Goal: Transaction & Acquisition: Purchase product/service

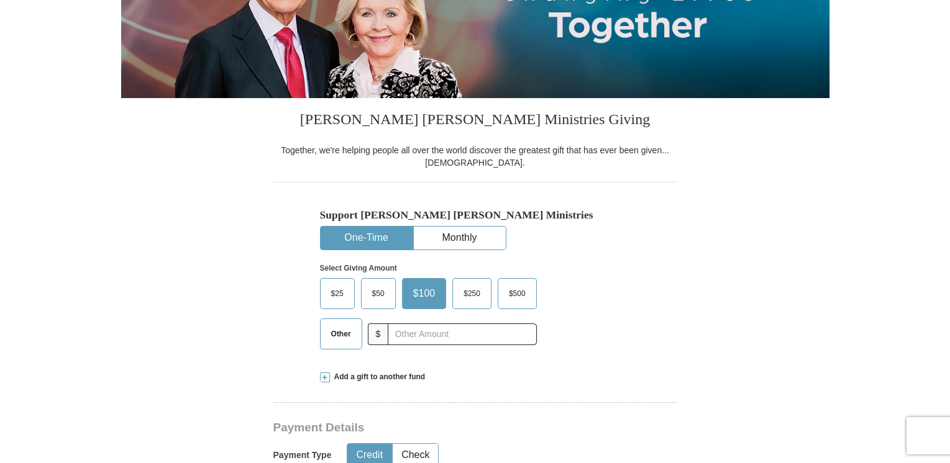
scroll to position [216, 0]
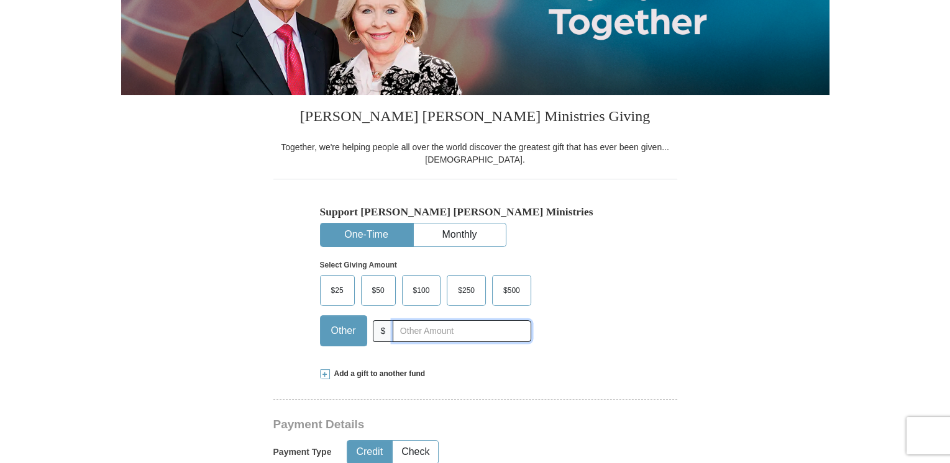
click at [435, 328] on input "text" at bounding box center [462, 331] width 138 height 22
click at [400, 327] on input "2777" at bounding box center [462, 331] width 138 height 22
click at [396, 328] on input "2777" at bounding box center [462, 331] width 138 height 22
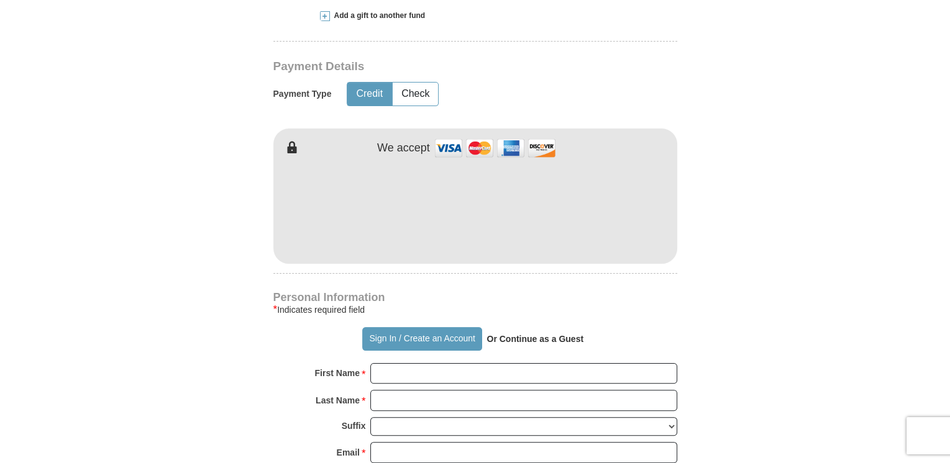
scroll to position [483, 0]
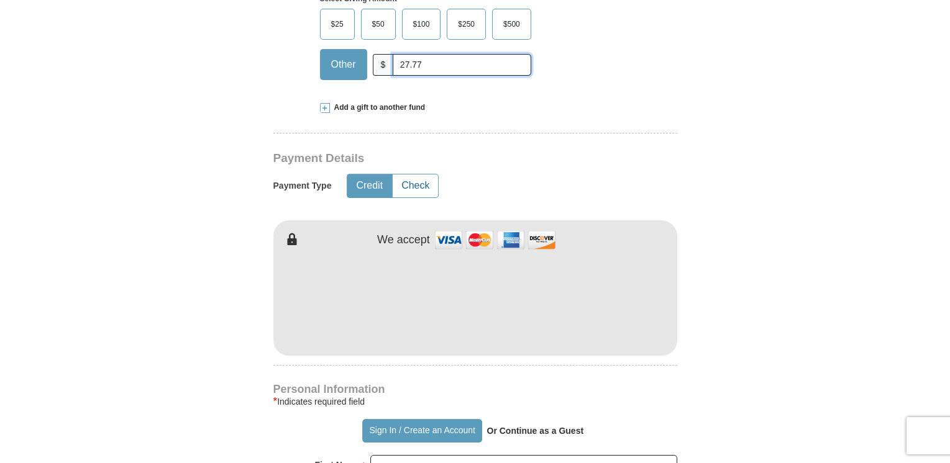
type input "27.77"
click at [421, 192] on button "Check" at bounding box center [415, 186] width 45 height 23
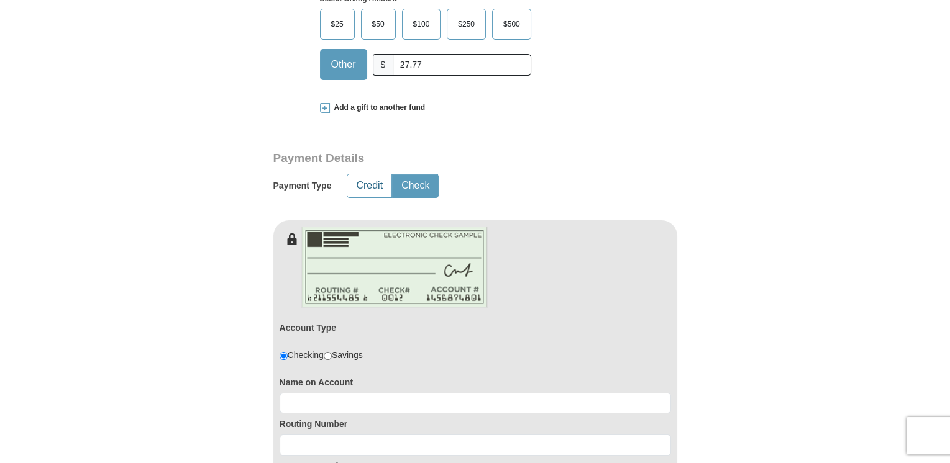
click at [360, 178] on button "Credit" at bounding box center [369, 186] width 44 height 23
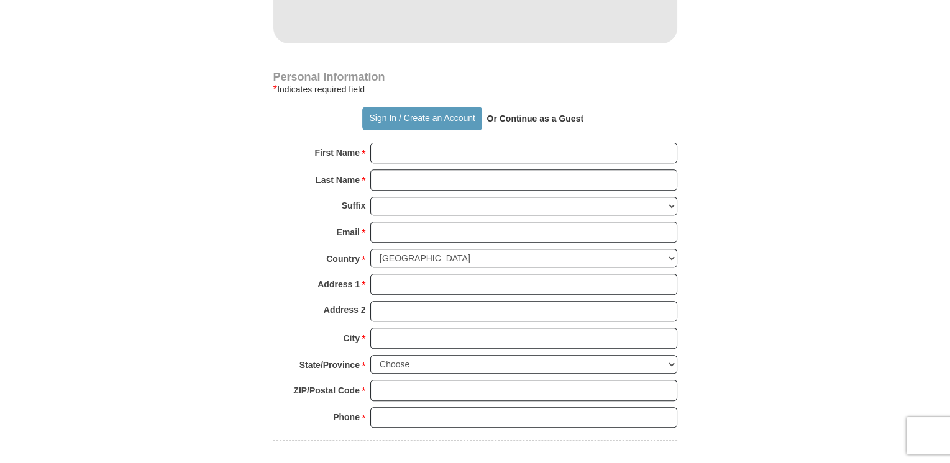
scroll to position [802, 0]
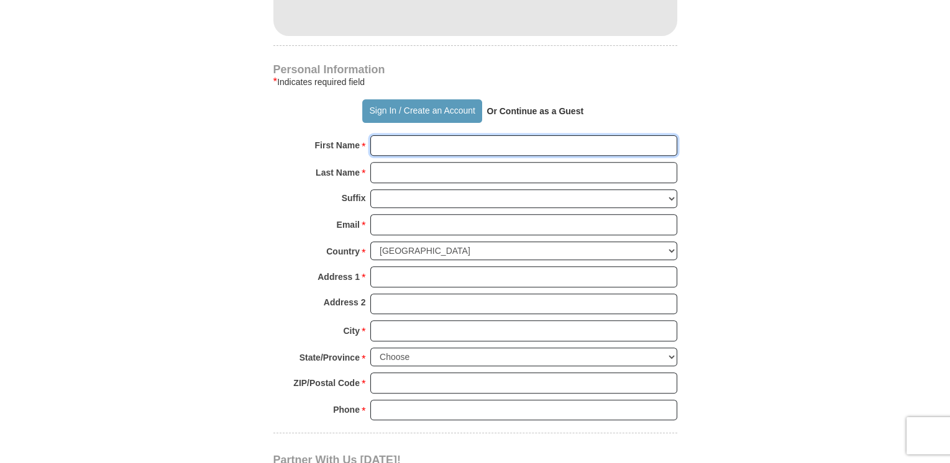
click at [530, 141] on input "First Name *" at bounding box center [523, 145] width 307 height 21
type input "Sapphire"
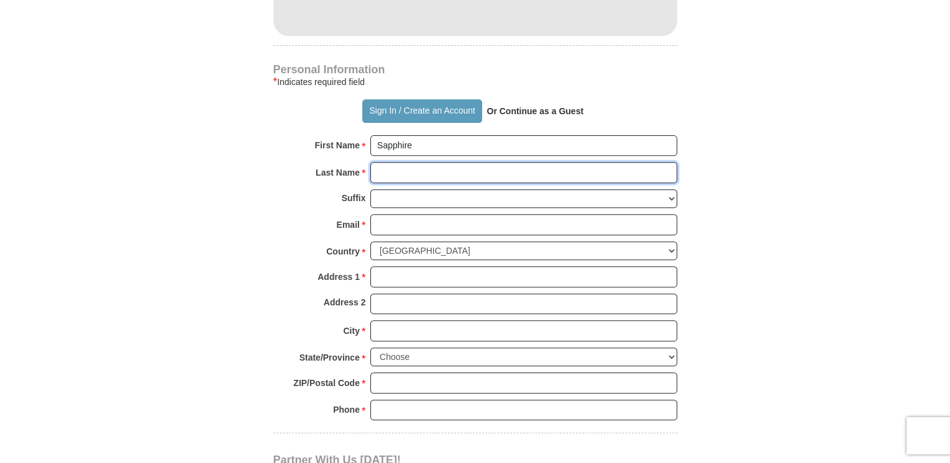
type input "[PERSON_NAME]"
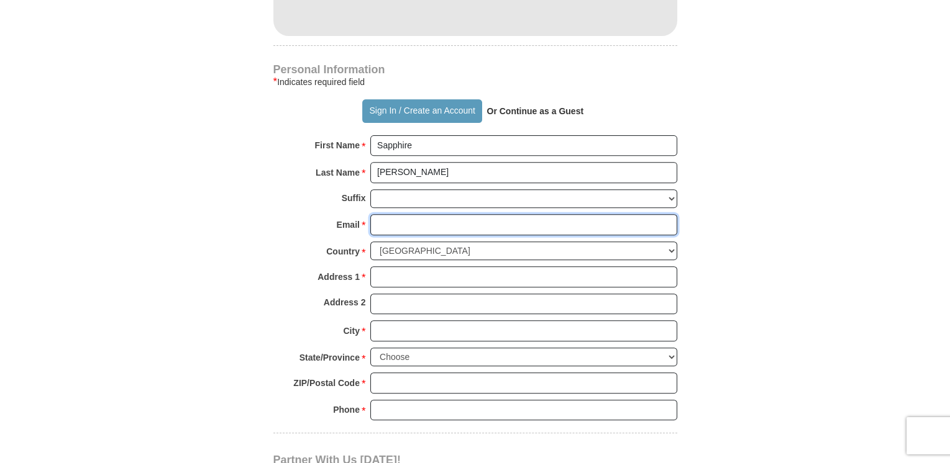
type input "[EMAIL_ADDRESS][DOMAIN_NAME]"
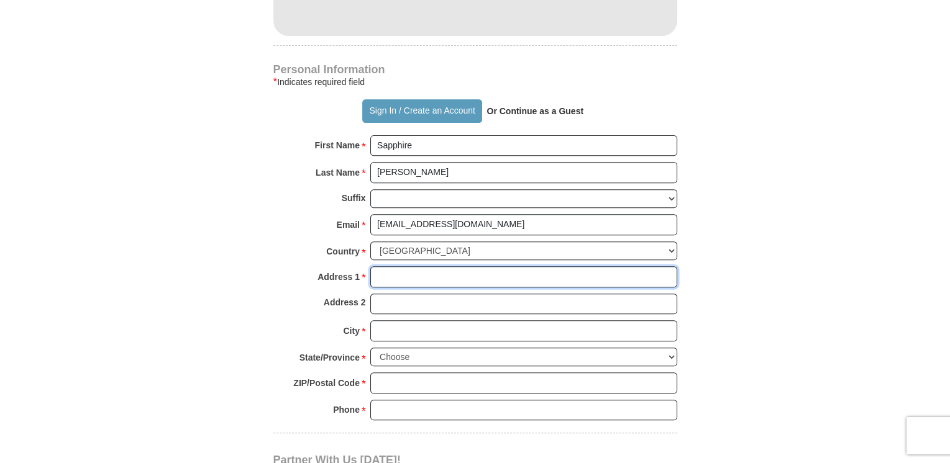
type input "[STREET_ADDRESS]"
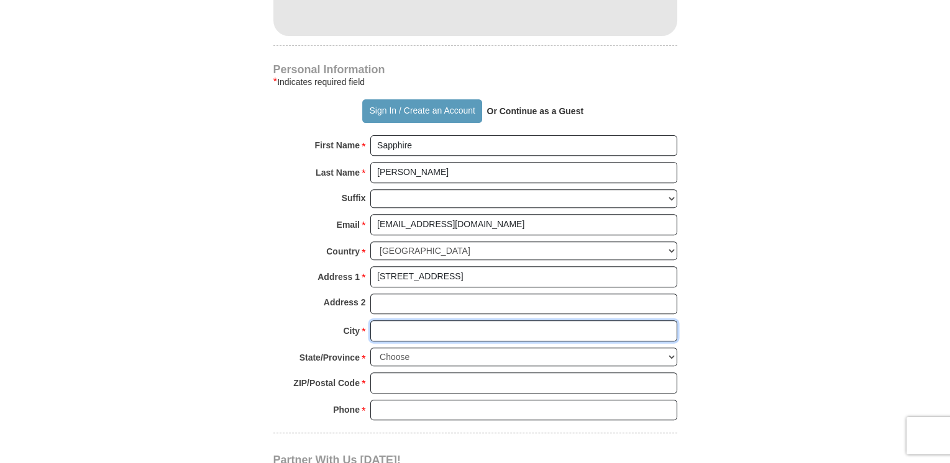
type input "[GEOGRAPHIC_DATA]"
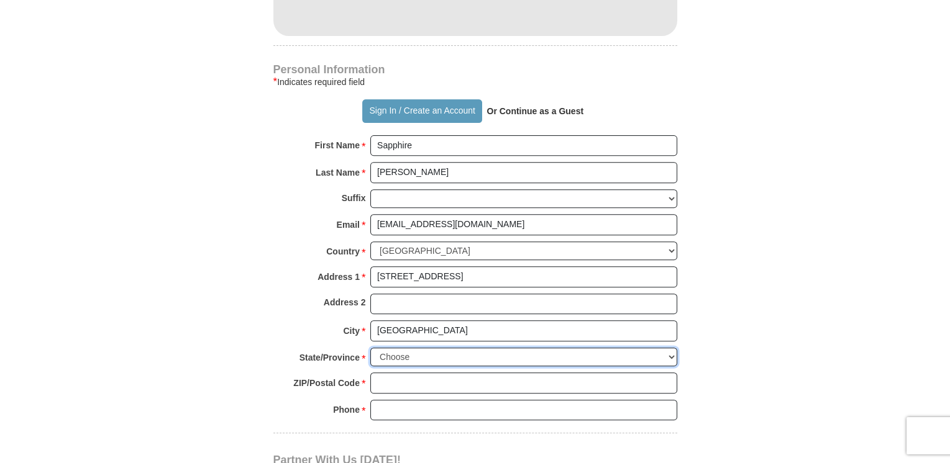
select select "[GEOGRAPHIC_DATA]"
type input "77019"
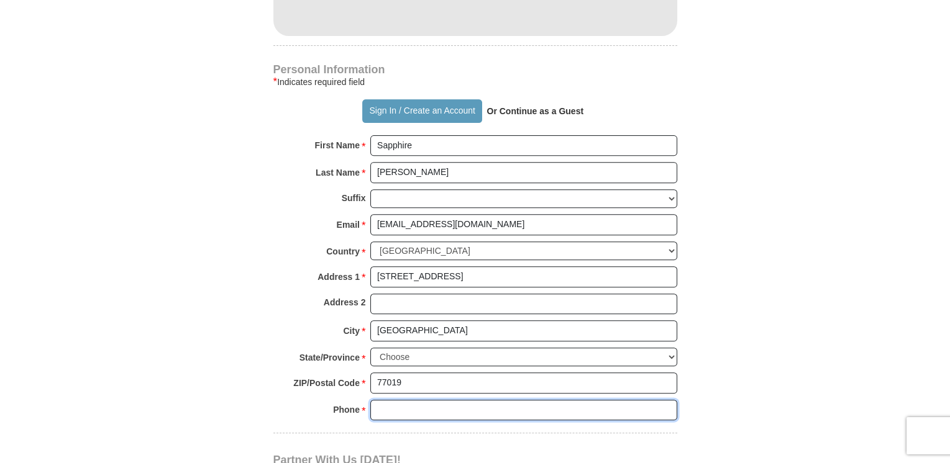
type input "3468168705"
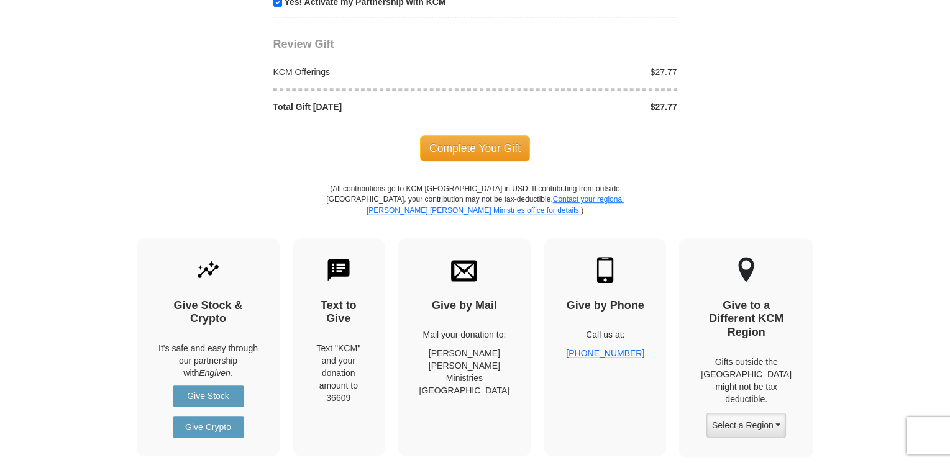
scroll to position [1338, 0]
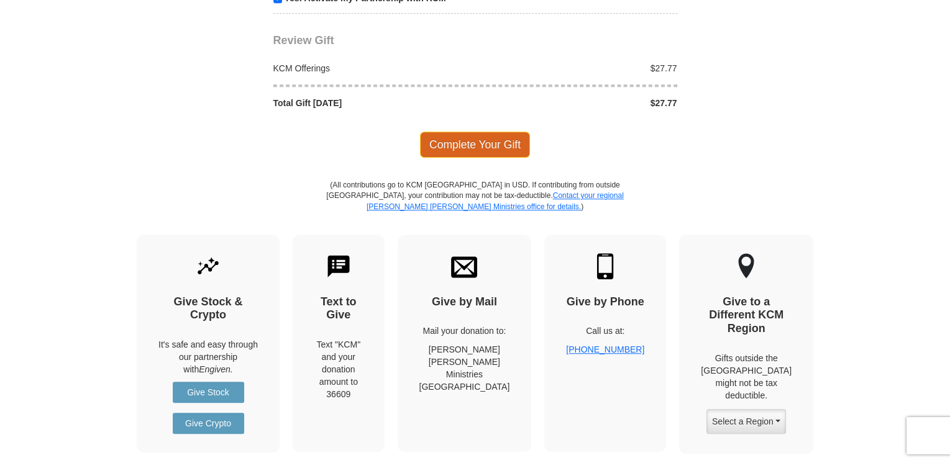
click at [444, 132] on span "Complete Your Gift" at bounding box center [475, 145] width 110 height 26
